Goal: Information Seeking & Learning: Understand process/instructions

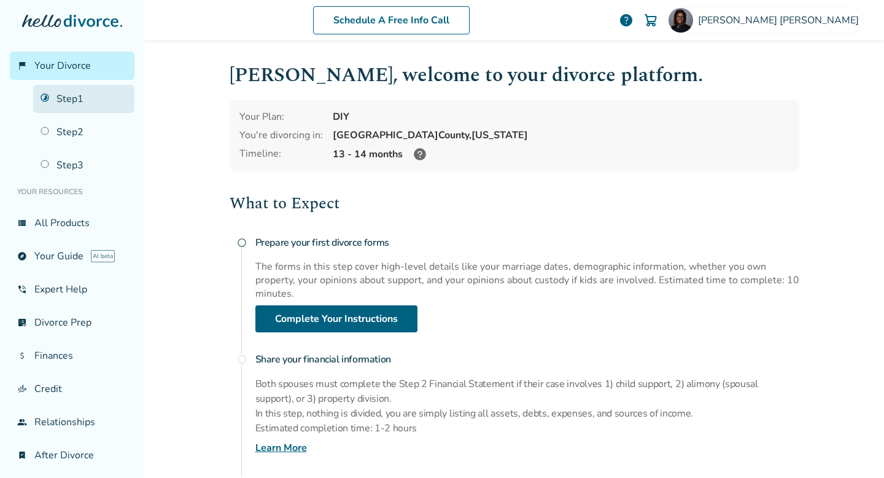
click at [66, 102] on link "Step 1" at bounding box center [83, 99] width 101 height 28
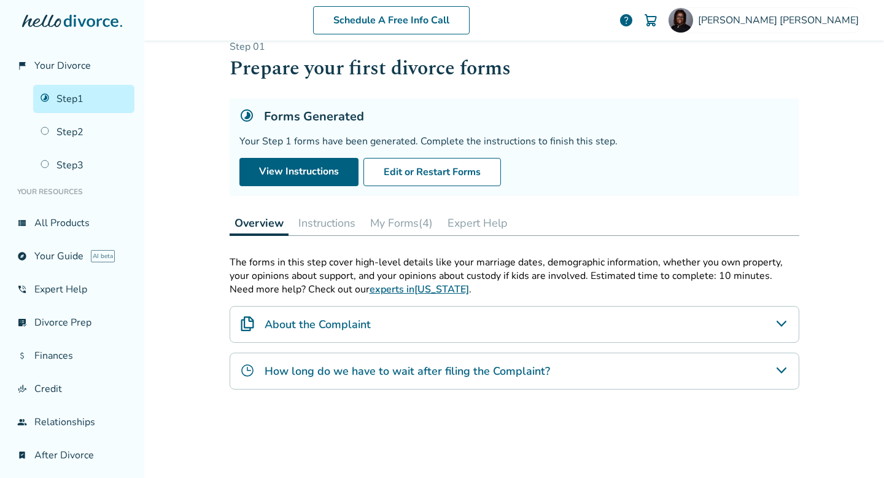
scroll to position [25, 0]
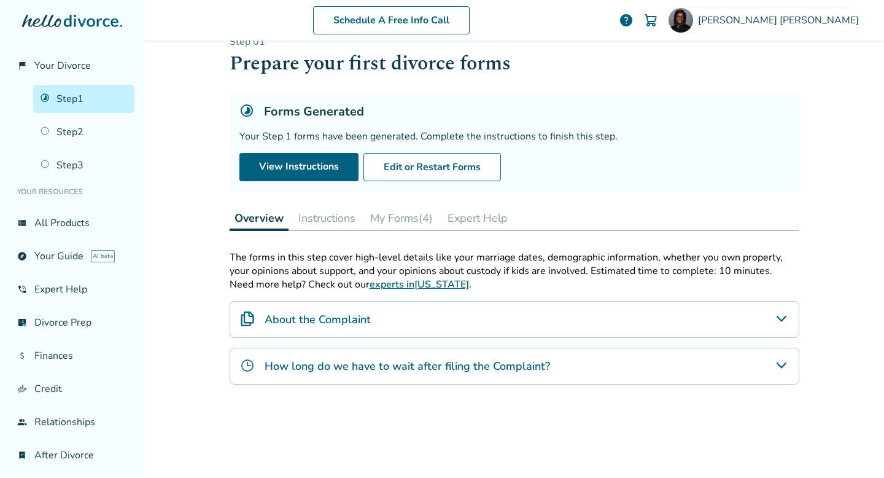
click at [341, 223] on button "Instructions" at bounding box center [326, 218] width 67 height 25
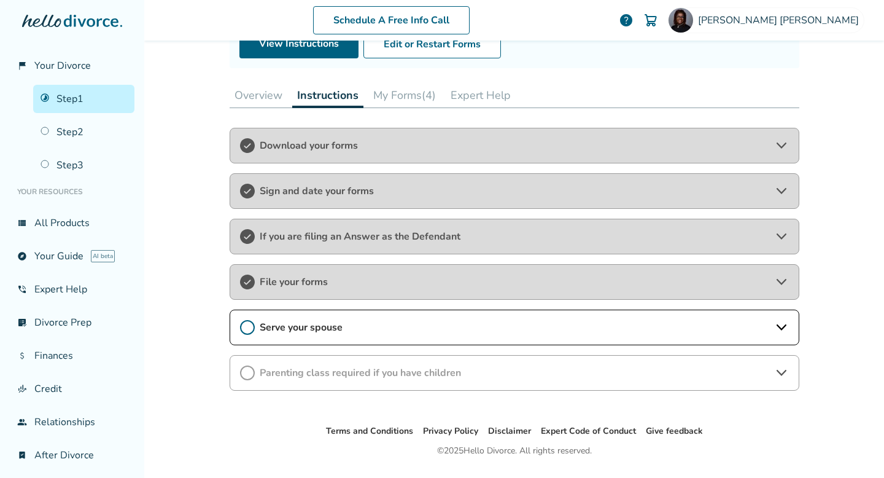
scroll to position [179, 0]
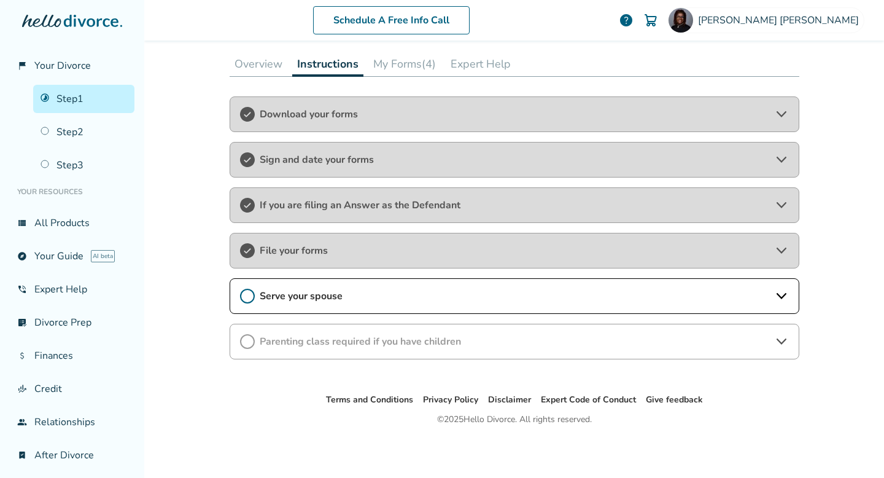
click at [336, 298] on span "Serve your spouse" at bounding box center [515, 296] width 510 height 14
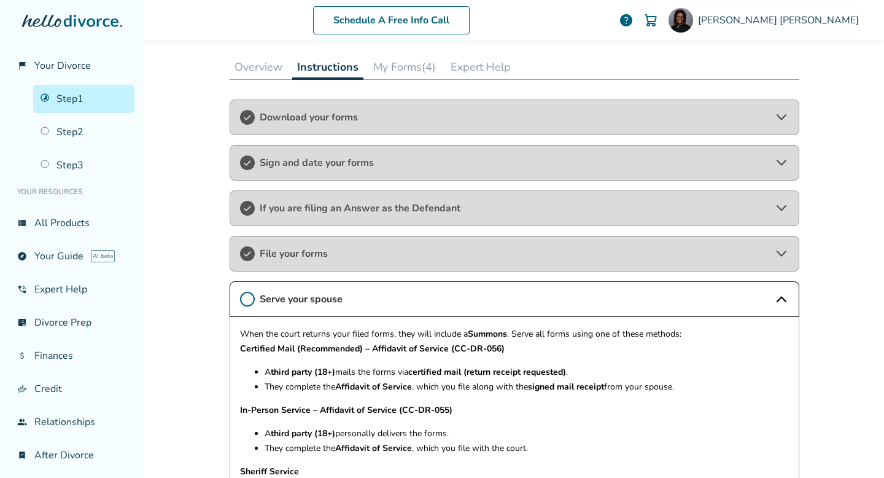
scroll to position [0, 0]
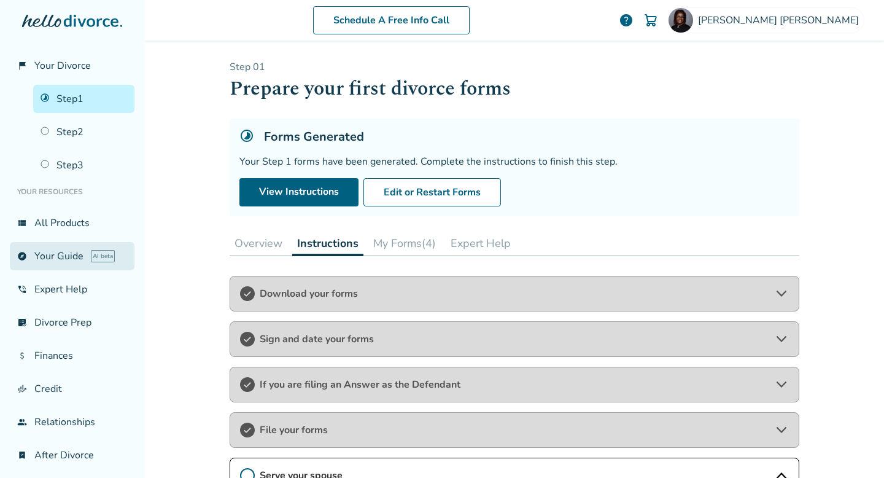
click at [82, 252] on link "explore Your Guide AI beta" at bounding box center [72, 256] width 125 height 28
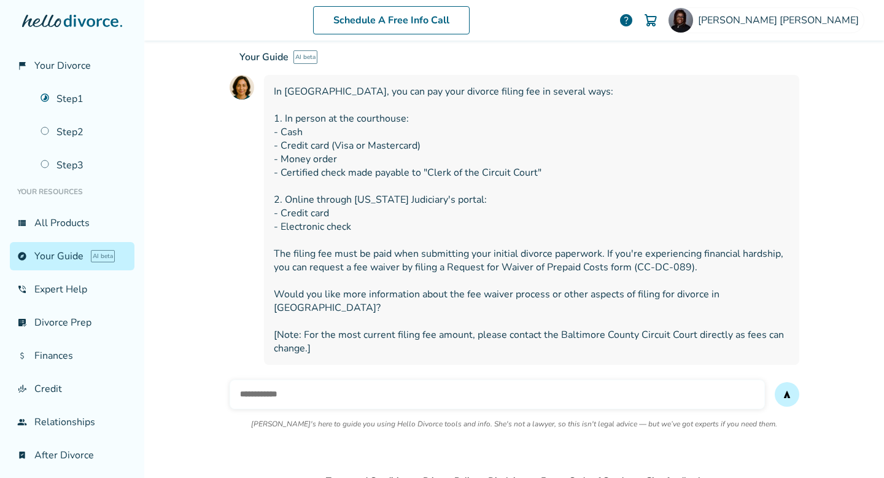
scroll to position [3150, 0]
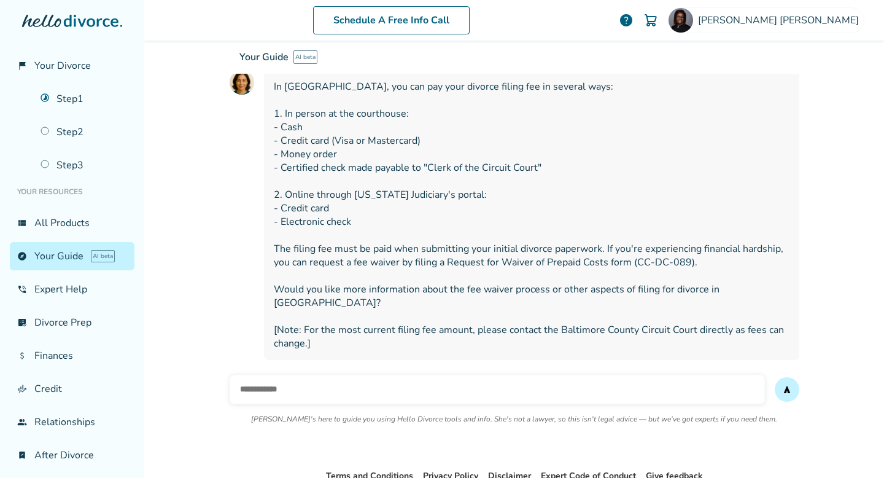
click at [309, 374] on input "text" at bounding box center [497, 388] width 535 height 29
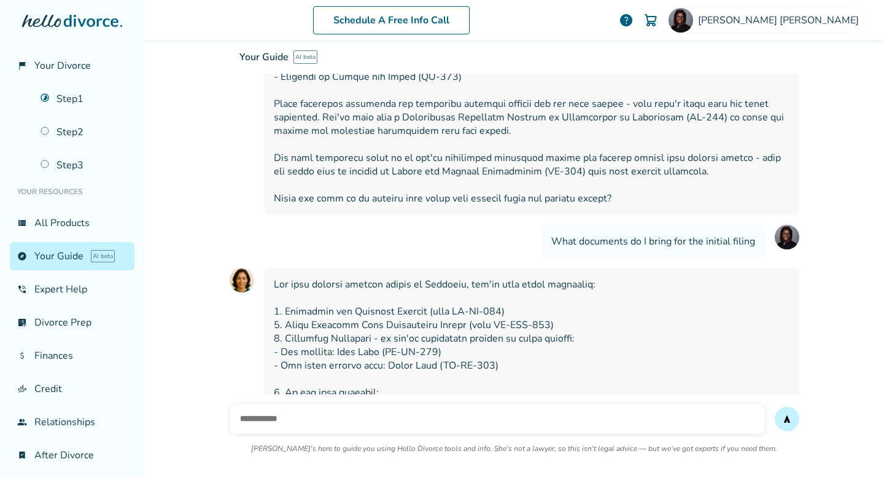
scroll to position [2547, 0]
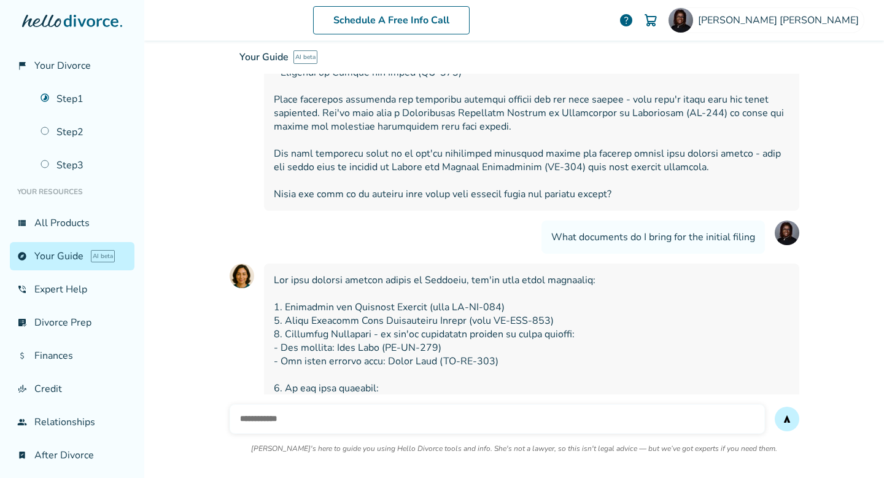
click at [314, 428] on input "text" at bounding box center [497, 418] width 535 height 29
type input "**********"
click at [775, 406] on button "send" at bounding box center [787, 418] width 25 height 25
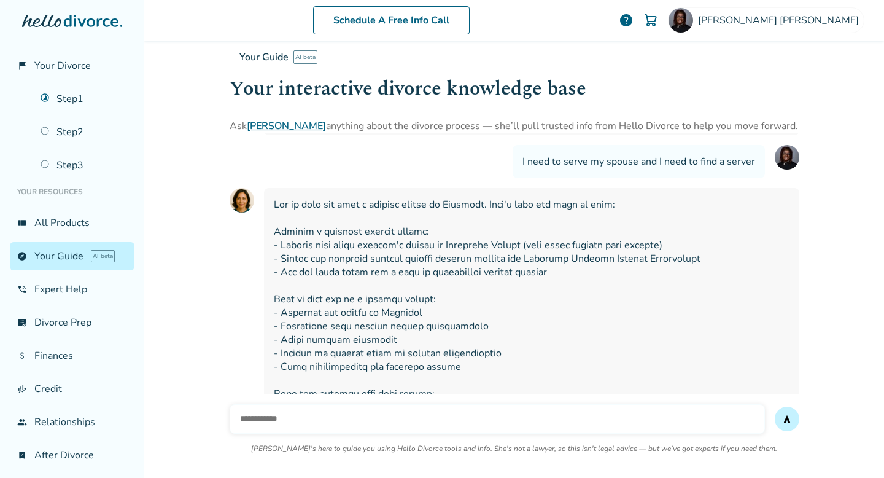
scroll to position [3359, 0]
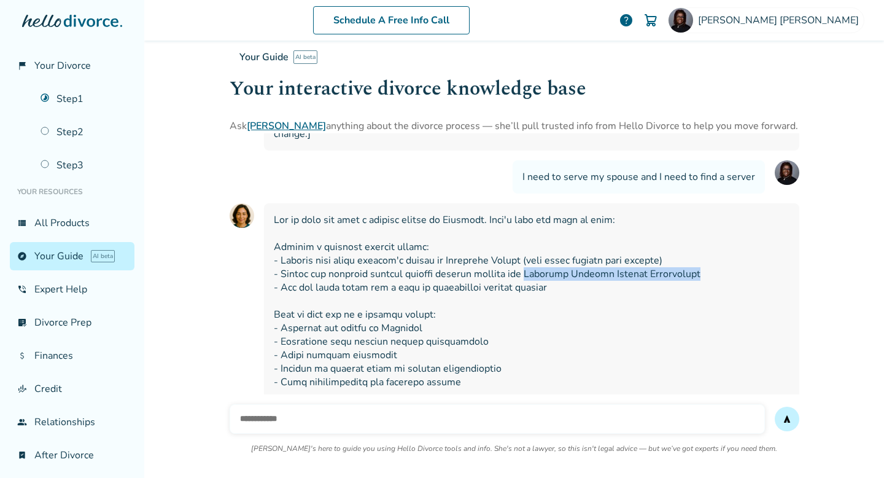
drag, startPoint x: 519, startPoint y: 195, endPoint x: 692, endPoint y: 193, distance: 173.7
click at [692, 213] on span at bounding box center [532, 368] width 516 height 311
copy span "[US_STATE] Process Servers Association"
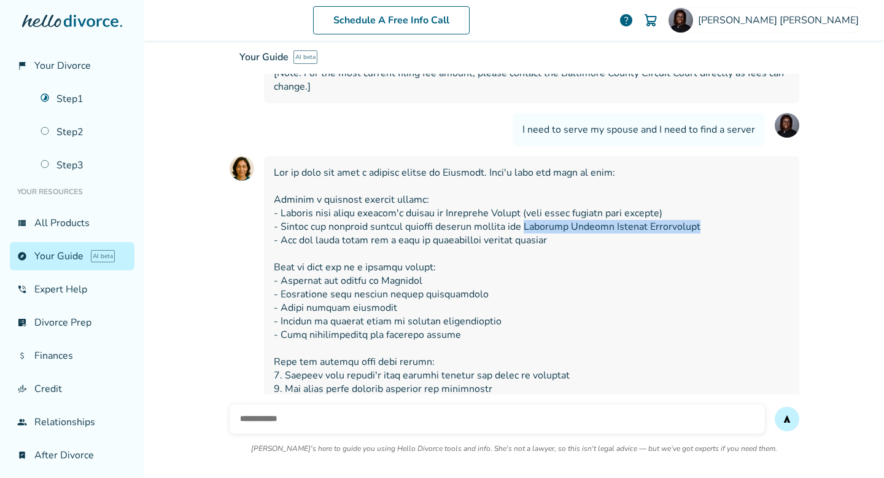
scroll to position [3413, 0]
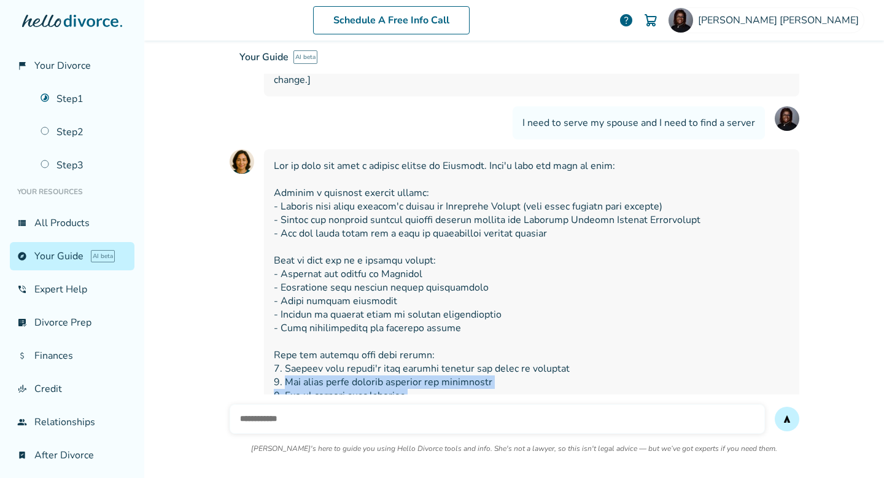
drag, startPoint x: 281, startPoint y: 300, endPoint x: 515, endPoint y: 343, distance: 237.8
click at [515, 343] on span at bounding box center [532, 314] width 516 height 311
copy span "Ask about their typical timeline for completion 3. Get an upfront cost estimate…"
click at [288, 431] on input "text" at bounding box center [497, 418] width 535 height 29
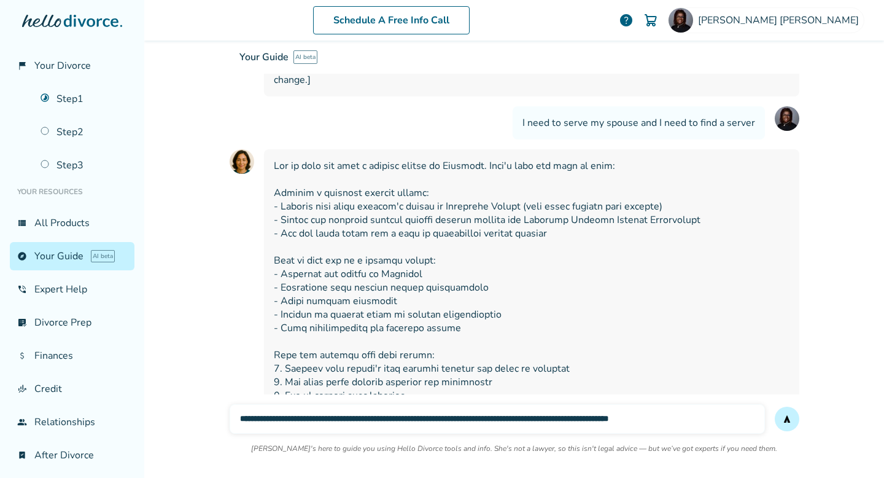
type input "**********"
click at [775, 406] on button "send" at bounding box center [787, 418] width 25 height 25
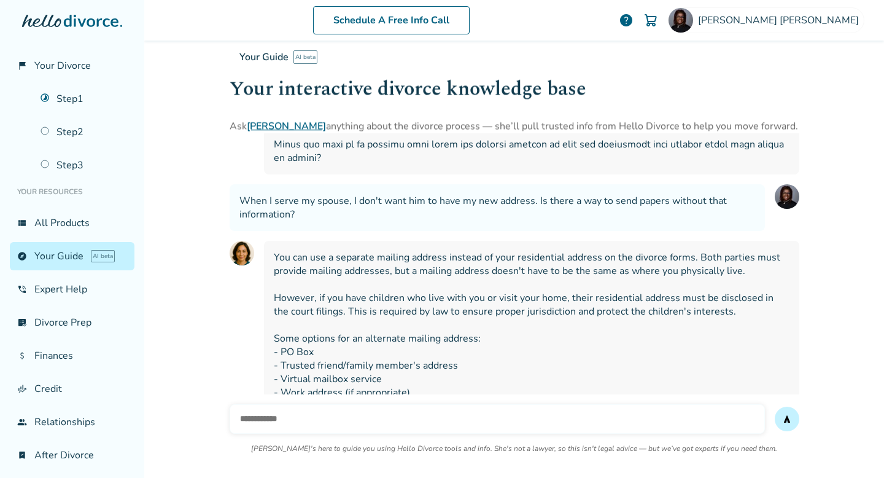
scroll to position [3717, 0]
click at [290, 422] on input "text" at bounding box center [497, 418] width 535 height 29
type input "**********"
click at [775, 406] on button "send" at bounding box center [787, 418] width 25 height 25
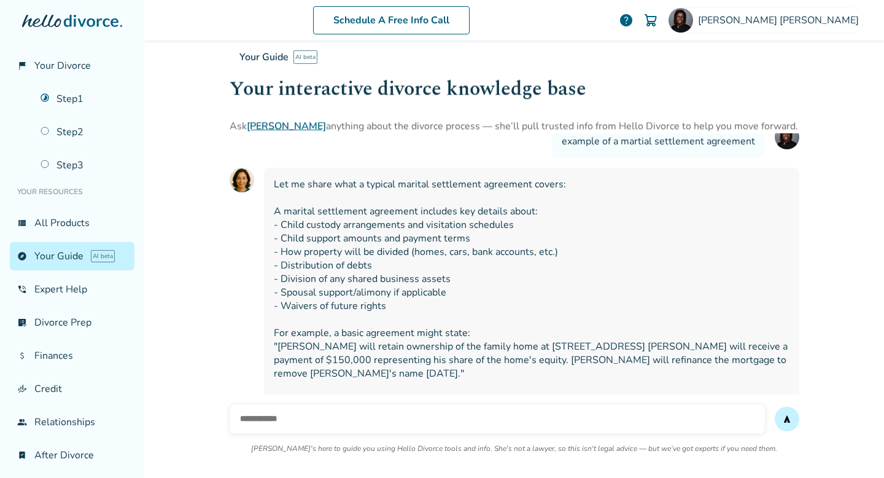
scroll to position [0, 0]
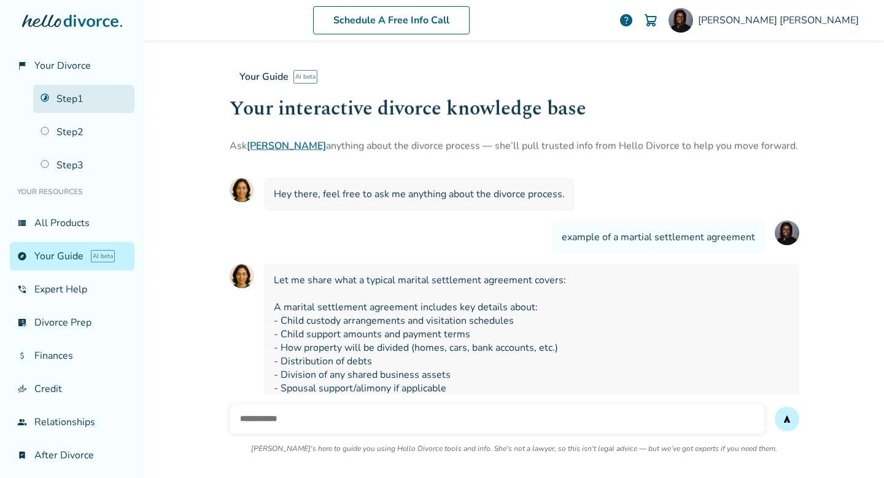
click at [74, 96] on link "Step 1" at bounding box center [83, 99] width 101 height 28
